Goal: Information Seeking & Learning: Learn about a topic

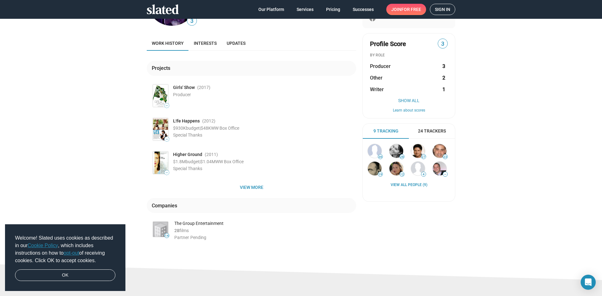
scroll to position [63, 0]
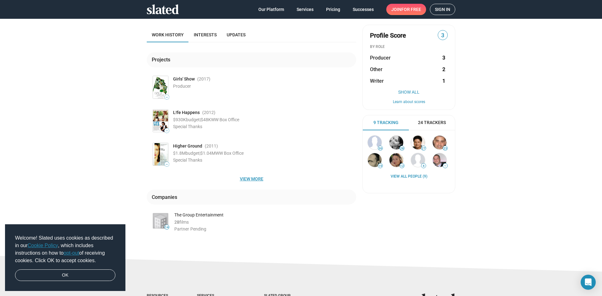
click at [244, 182] on span "View more" at bounding box center [251, 178] width 199 height 11
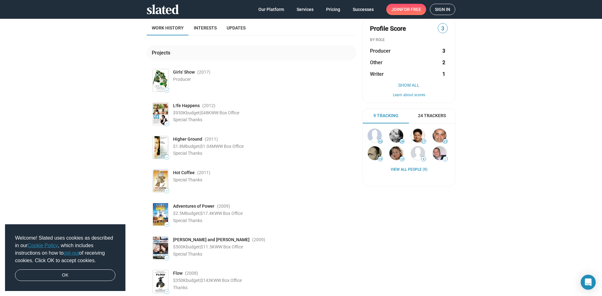
scroll to position [0, 0]
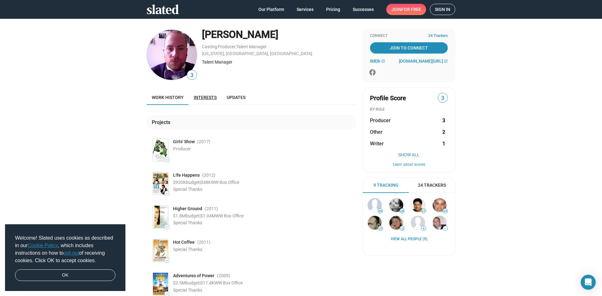
click at [206, 98] on span "Interests" at bounding box center [205, 97] width 23 height 5
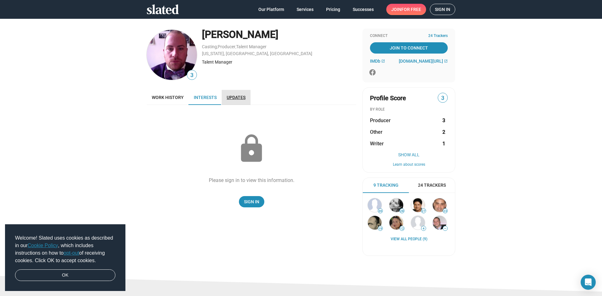
click at [230, 100] on span "Updates" at bounding box center [236, 97] width 19 height 5
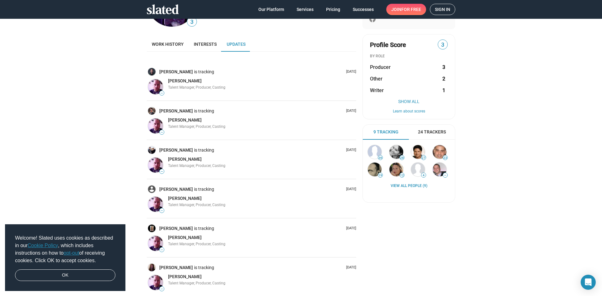
scroll to position [94, 0]
